Goal: Information Seeking & Learning: Learn about a topic

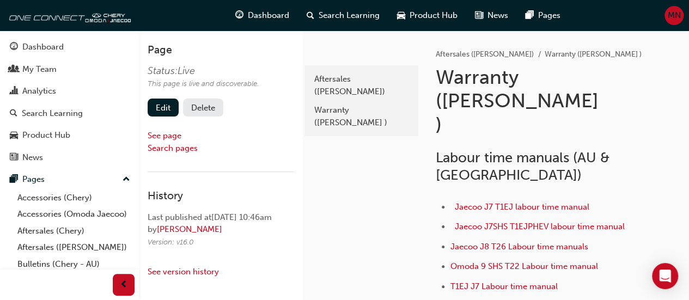
click at [671, 16] on span "MN" at bounding box center [674, 15] width 13 height 13
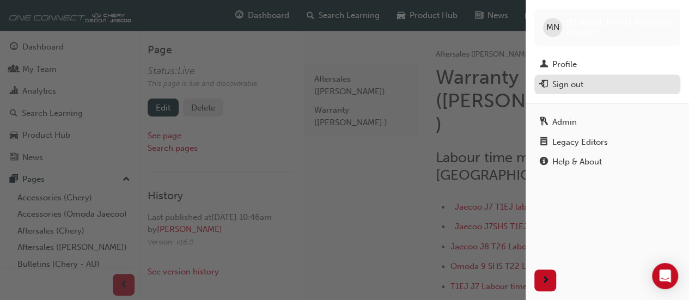
click at [578, 80] on div "Sign out" at bounding box center [568, 84] width 31 height 13
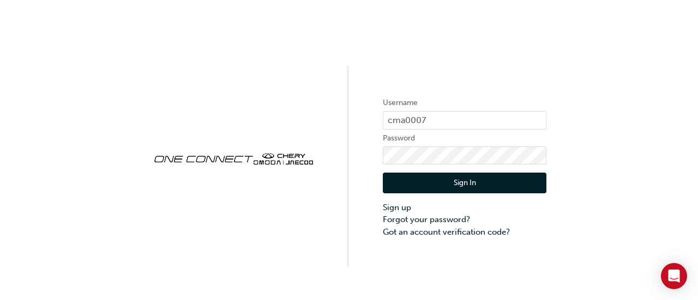
click at [425, 181] on button "Sign In" at bounding box center [465, 183] width 164 height 21
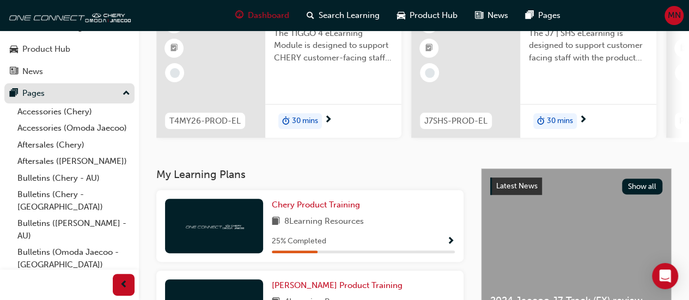
scroll to position [109, 0]
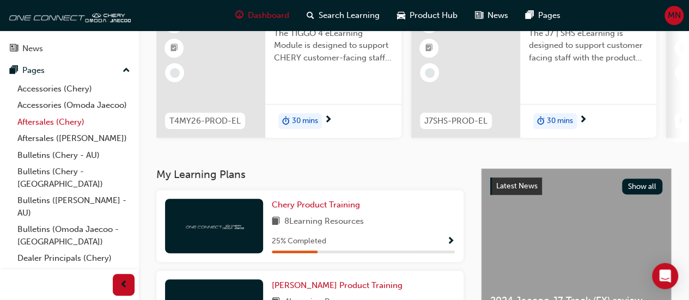
click at [43, 131] on link "Aftersales (Chery)" at bounding box center [74, 122] width 122 height 17
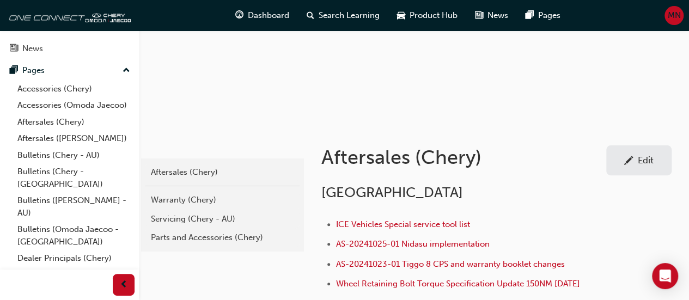
scroll to position [164, 0]
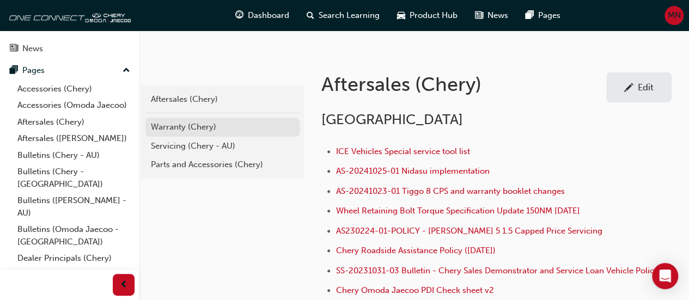
click at [172, 126] on div "Warranty (Chery)" at bounding box center [222, 127] width 143 height 13
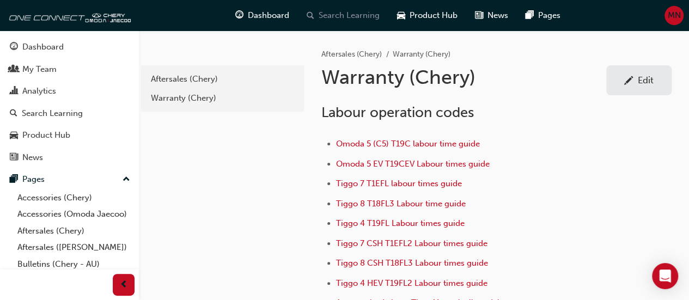
click at [347, 15] on span "Search Learning" at bounding box center [349, 15] width 61 height 13
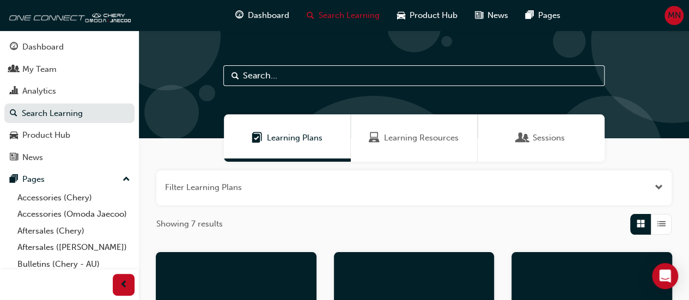
click at [286, 80] on input "text" at bounding box center [414, 75] width 382 height 21
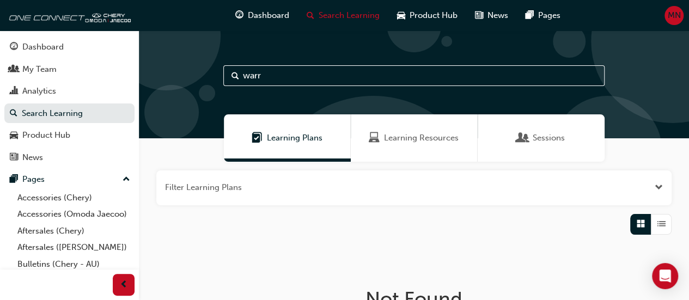
click at [286, 80] on input "warr" at bounding box center [414, 75] width 382 height 21
drag, startPoint x: 269, startPoint y: 75, endPoint x: 263, endPoint y: 79, distance: 7.9
click at [269, 75] on input "warr" at bounding box center [414, 75] width 382 height 21
drag, startPoint x: 273, startPoint y: 78, endPoint x: 217, endPoint y: 78, distance: 55.6
click at [223, 77] on input "warr" at bounding box center [414, 75] width 382 height 21
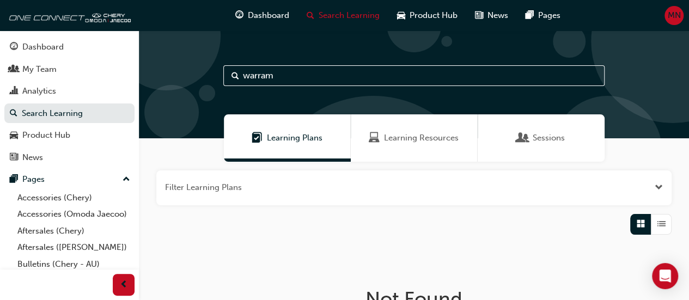
click at [434, 143] on span "Learning Resources" at bounding box center [421, 138] width 75 height 13
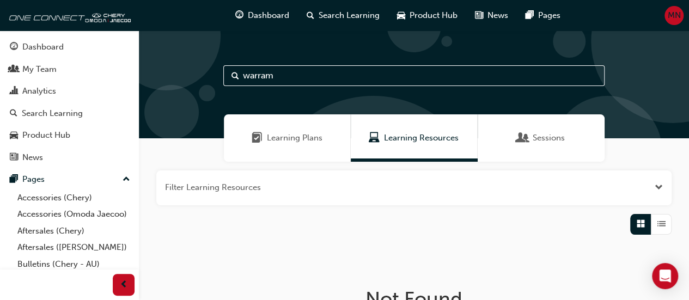
click at [280, 79] on input "warram" at bounding box center [414, 75] width 382 height 21
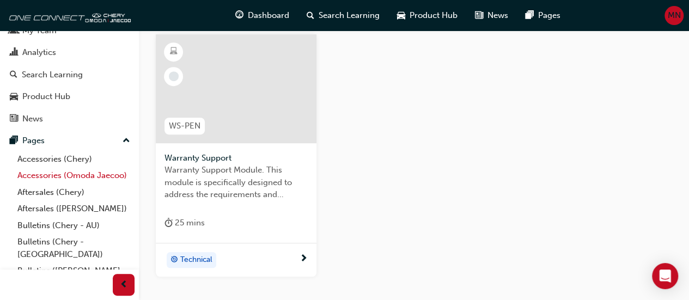
scroll to position [55, 0]
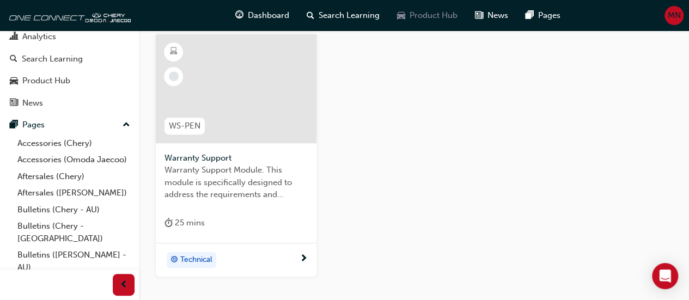
type input "warr"
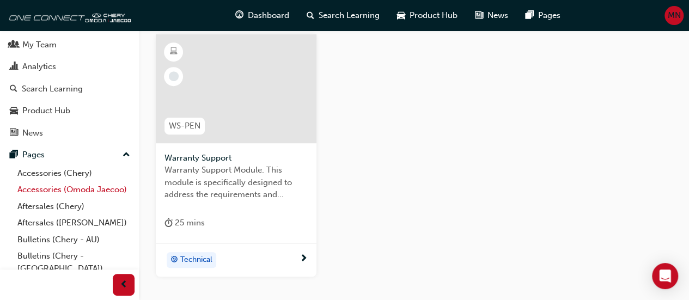
scroll to position [0, 0]
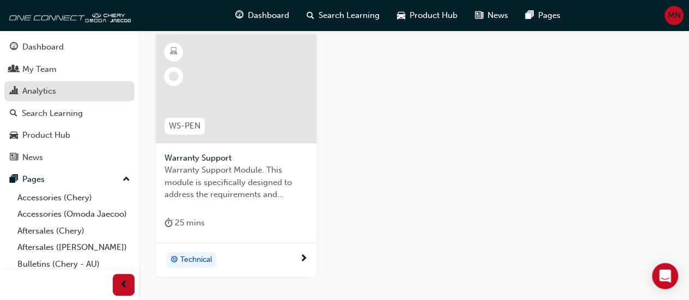
click at [43, 93] on div "Analytics" at bounding box center [39, 91] width 34 height 13
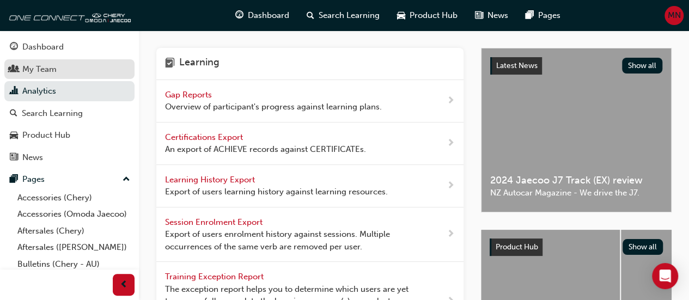
click at [45, 64] on div "My Team" at bounding box center [39, 69] width 34 height 13
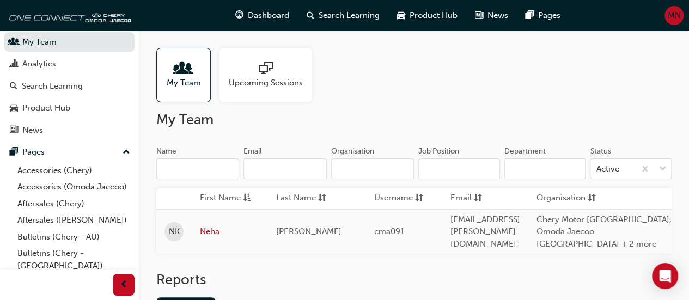
scroll to position [33, 0]
